Goal: Contribute content

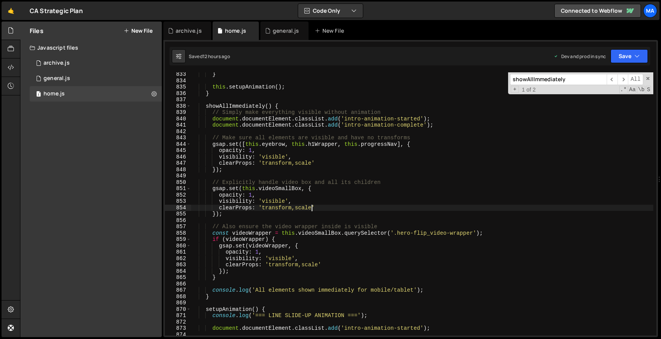
scroll to position [5290, 0]
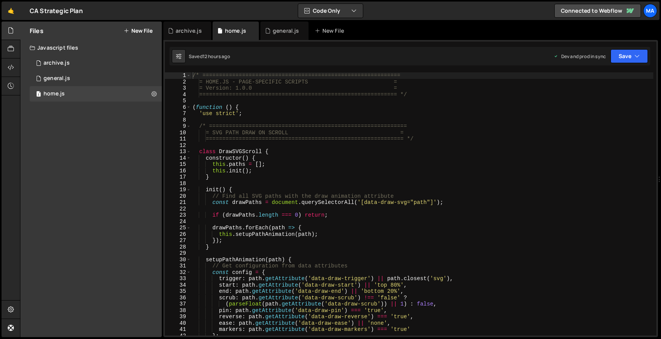
click at [331, 159] on div "/* ============================================================ = HOME.JS - PAG…" at bounding box center [422, 210] width 462 height 276
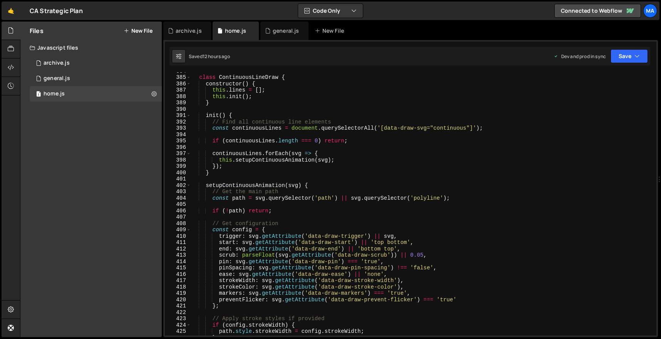
scroll to position [2402, 0]
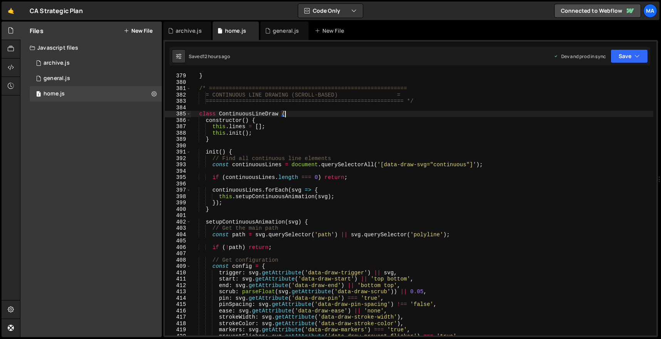
click at [320, 116] on div "} } /* ============================================================ = CONTINUOU…" at bounding box center [422, 204] width 462 height 276
type textarea "class ContinuousLineDraw {"
click at [343, 106] on div "} } /* ============================================================ = CONTINUOU…" at bounding box center [422, 204] width 462 height 276
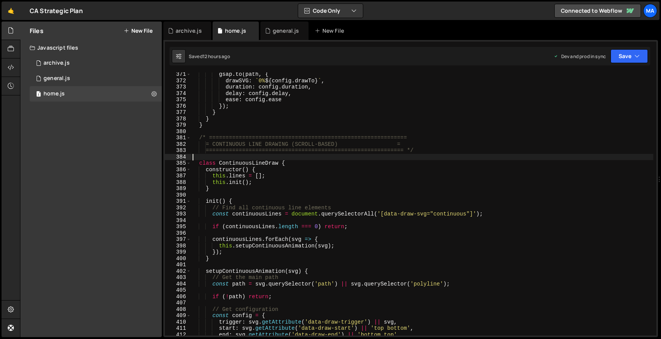
scroll to position [2341, 0]
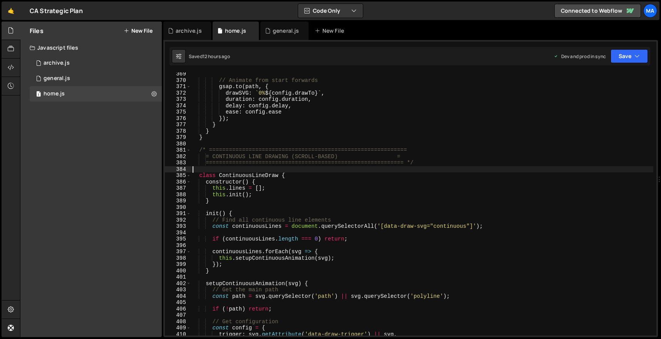
click at [328, 136] on div "// Animate from start forwards gsap . to ( path , { drawSVG : ` 0% ${ config . …" at bounding box center [422, 209] width 462 height 276
type textarea "}"
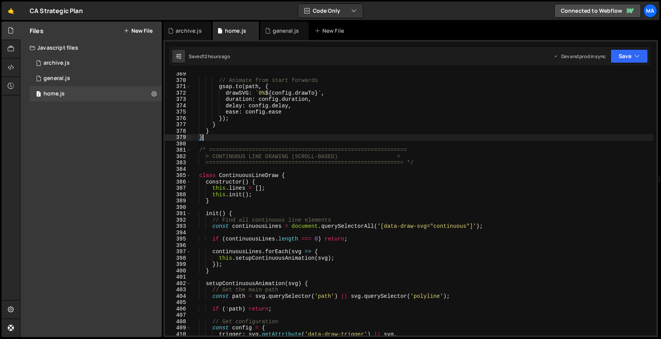
click at [327, 144] on div "// Animate from start forwards gsap . to ( path , { drawSVG : ` 0% ${ config . …" at bounding box center [422, 209] width 462 height 276
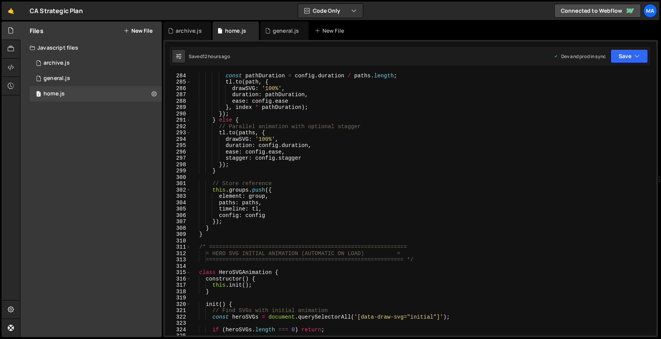
scroll to position [1791, 0]
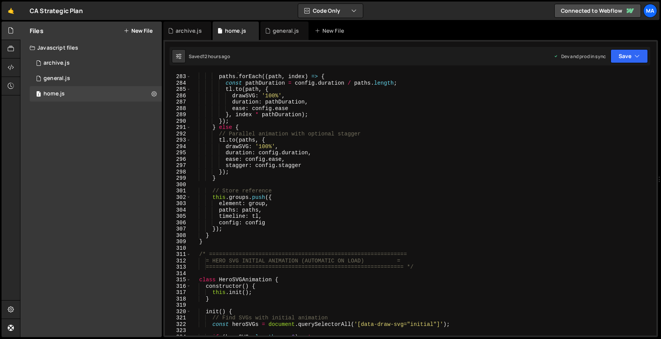
type textarea "})();"
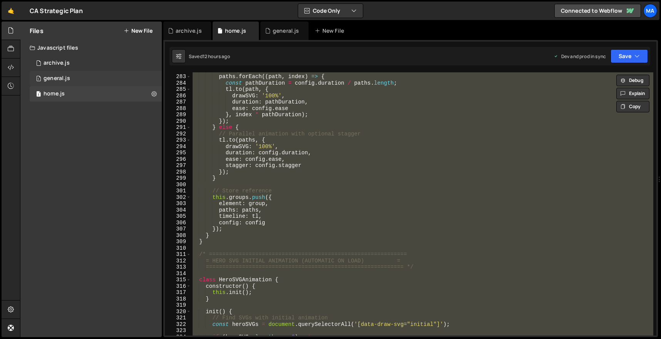
click at [82, 76] on div "1 general.js 0" at bounding box center [96, 78] width 132 height 15
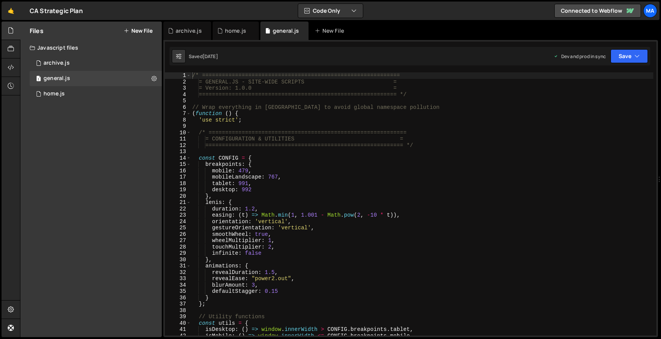
click at [301, 139] on div "/* ============================================================ = GENERAL.JS - …" at bounding box center [422, 210] width 463 height 276
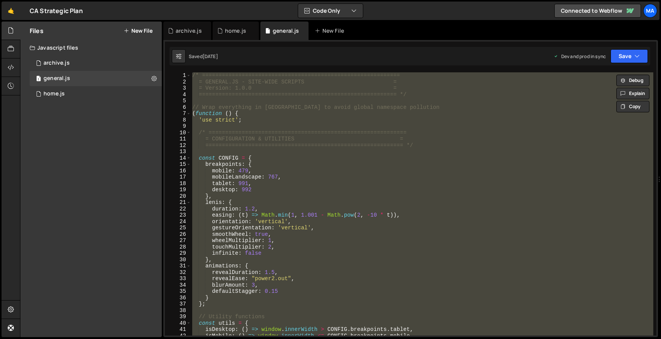
click at [329, 166] on div "/* ============================================================ = GENERAL.JS - …" at bounding box center [422, 204] width 463 height 264
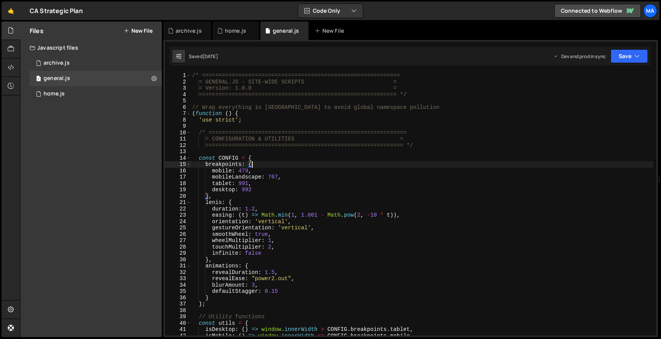
scroll to position [0, 4]
type textarea "breakpoints: {"
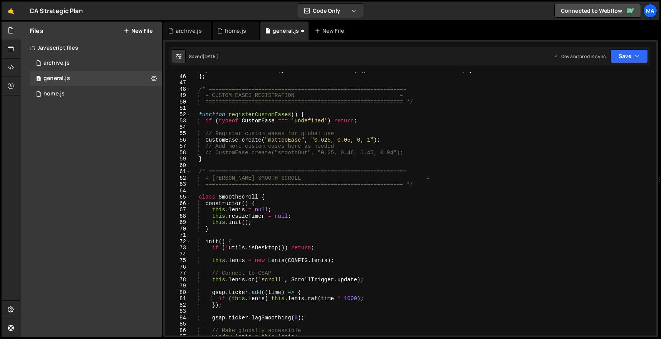
scroll to position [0, 0]
